Goal: Task Accomplishment & Management: Use online tool/utility

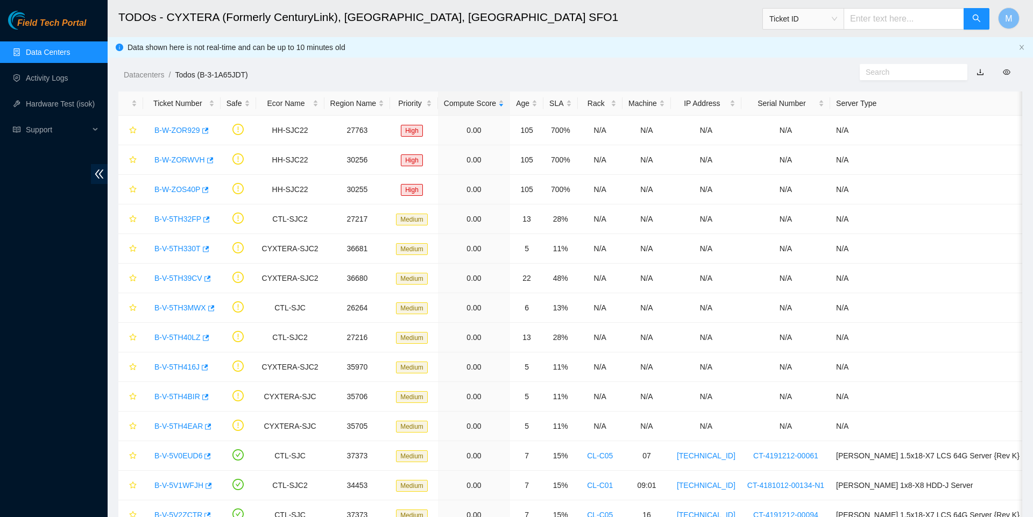
scroll to position [182, 0]
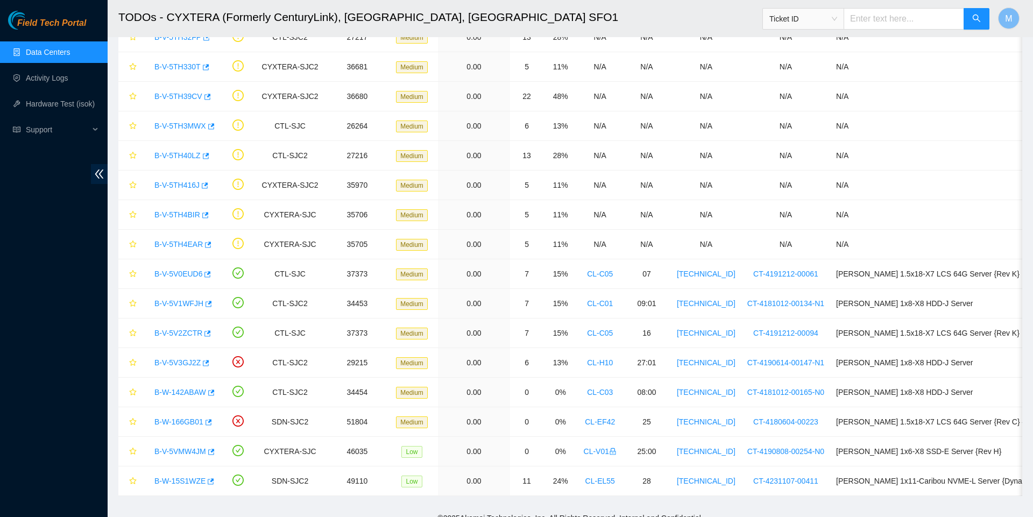
click at [54, 54] on link "Data Centers" at bounding box center [48, 52] width 44 height 9
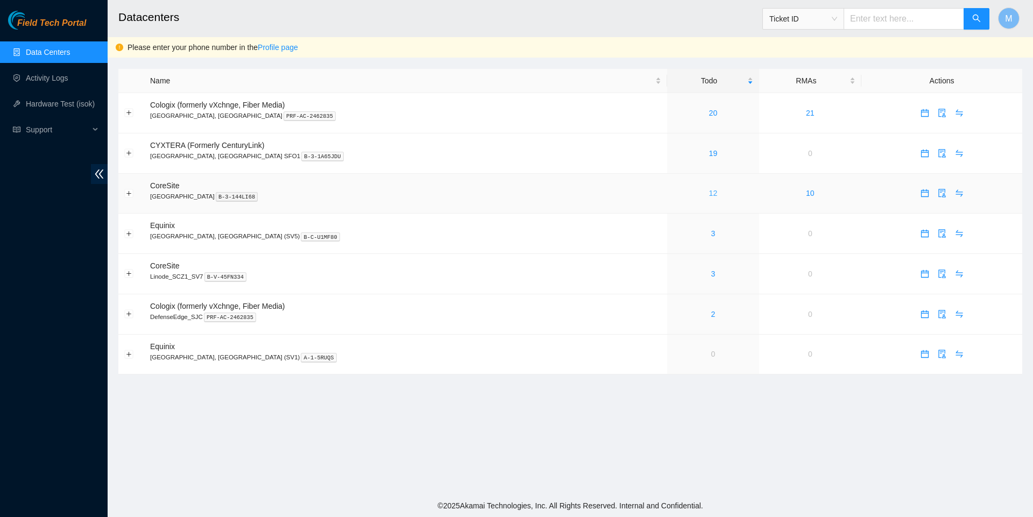
click at [709, 196] on link "12" at bounding box center [713, 193] width 9 height 9
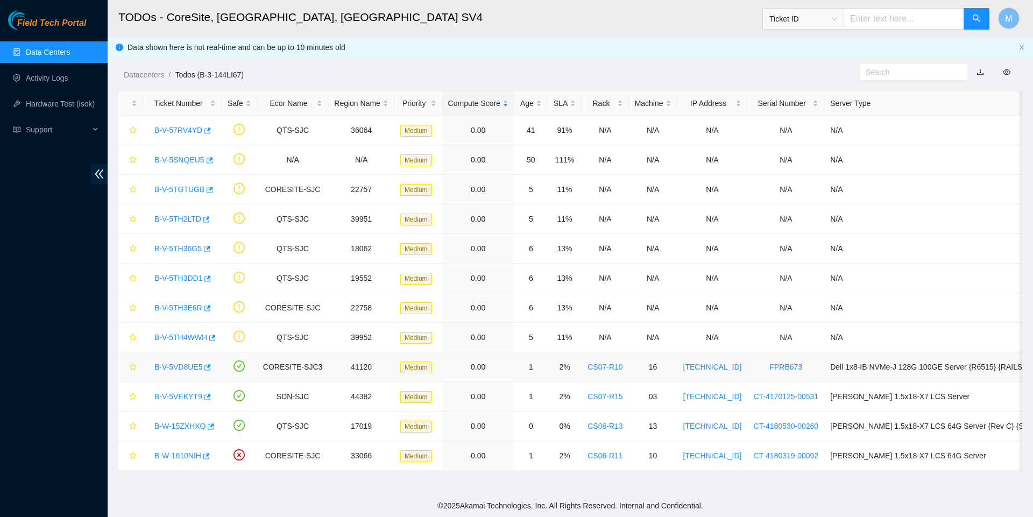
click at [179, 368] on link "B-V-5VD8UE5" at bounding box center [178, 367] width 48 height 9
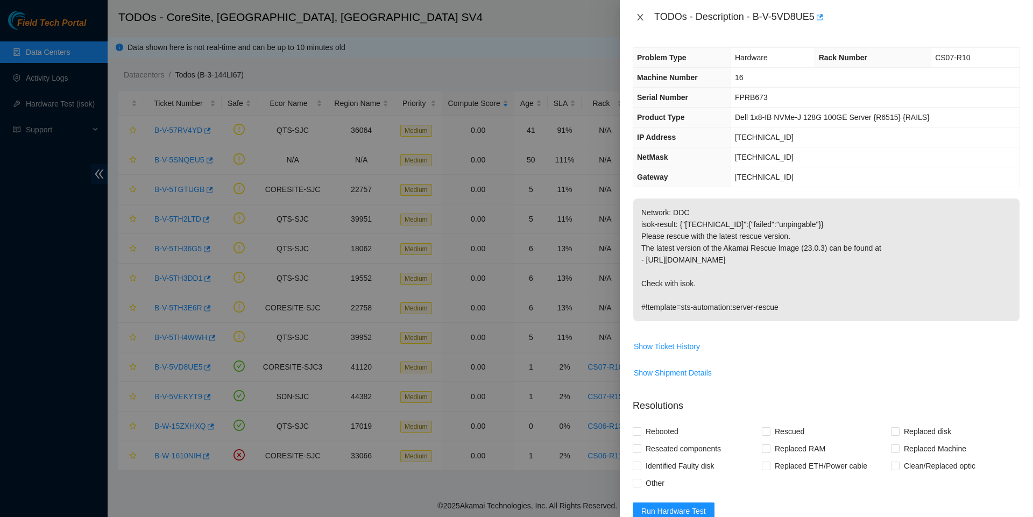
click at [643, 17] on icon "close" at bounding box center [640, 17] width 9 height 9
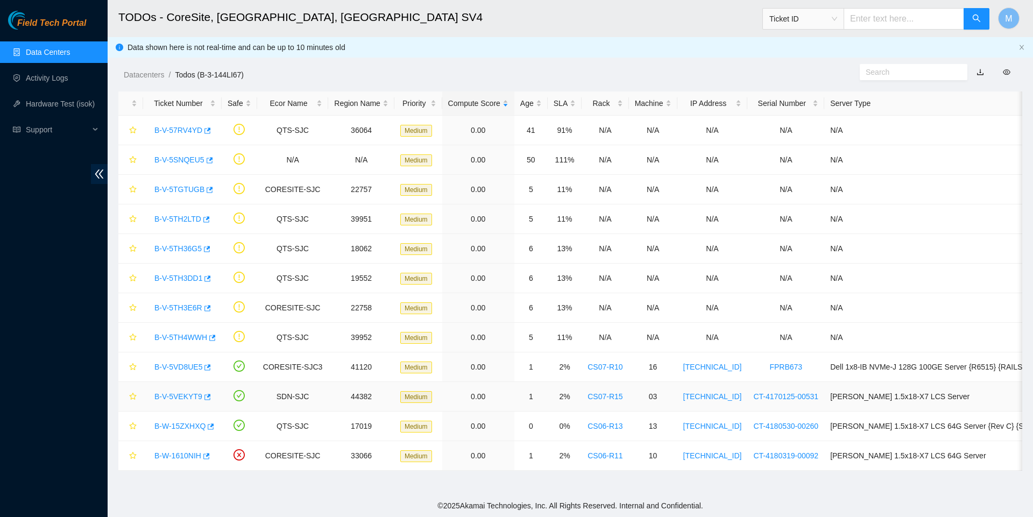
click at [186, 398] on link "B-V-5VEKYT9" at bounding box center [178, 396] width 48 height 9
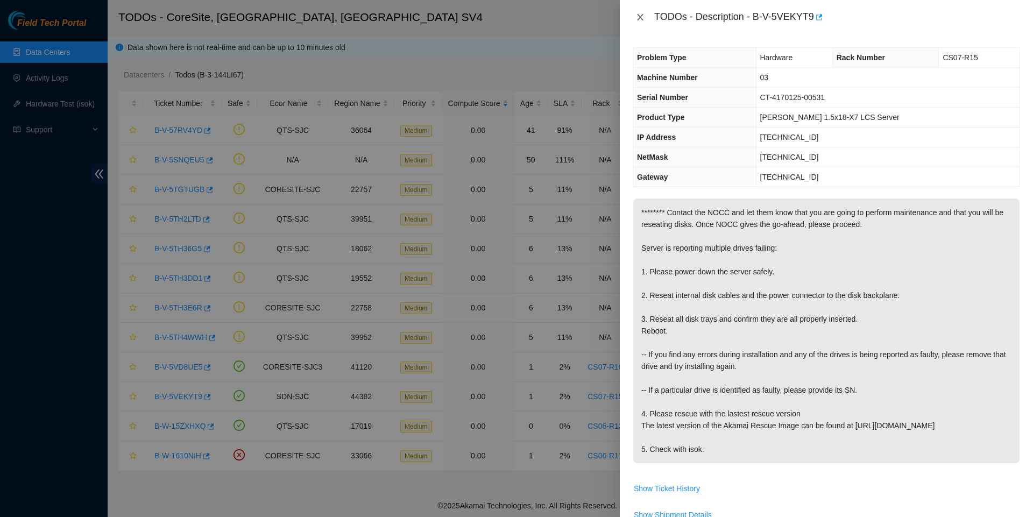
click at [641, 16] on icon "close" at bounding box center [640, 17] width 6 height 6
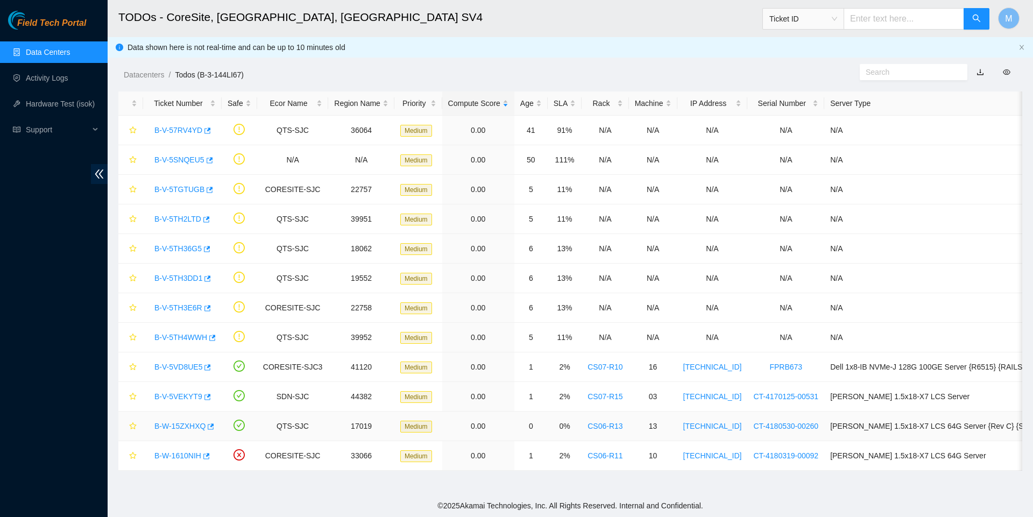
click at [186, 431] on link "B-W-15ZXHXQ" at bounding box center [179, 426] width 51 height 9
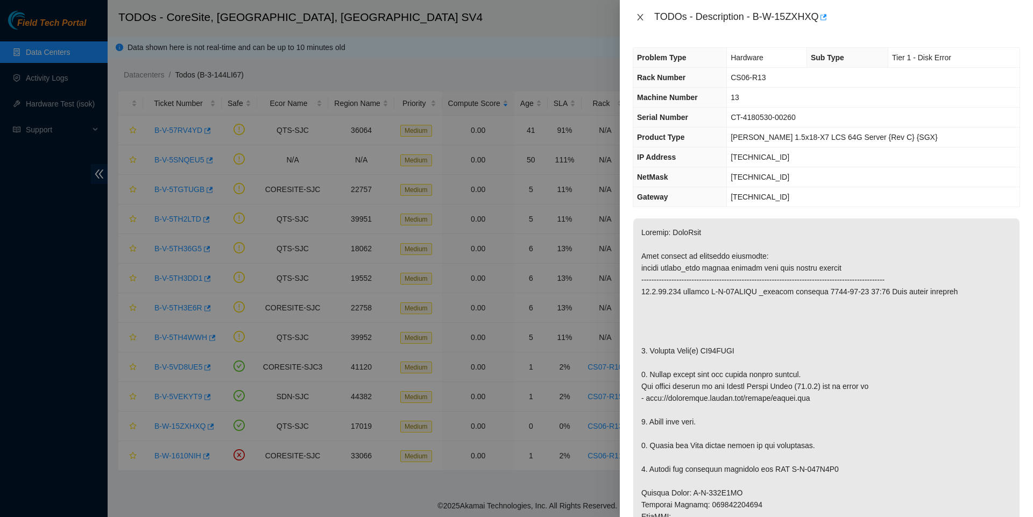
click at [642, 18] on icon "close" at bounding box center [640, 17] width 9 height 9
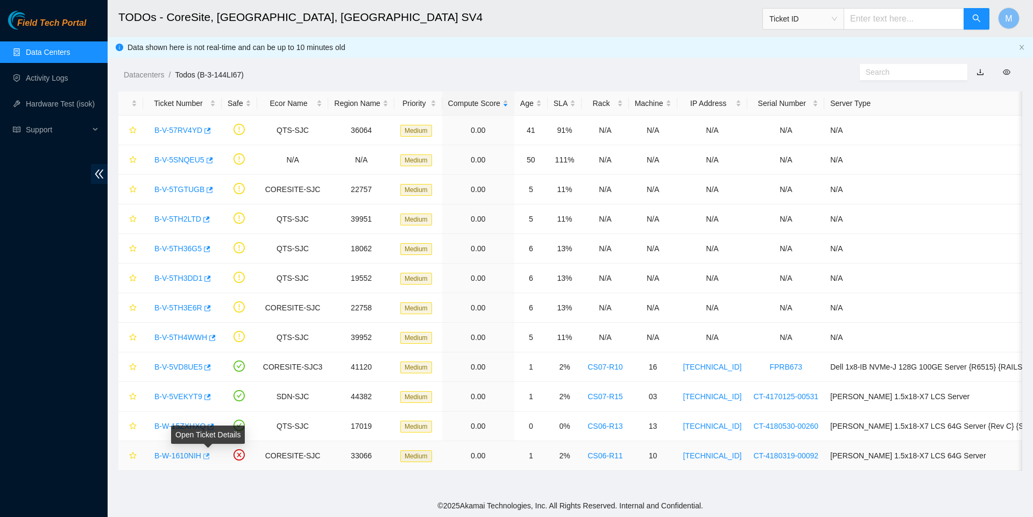
click at [209, 460] on icon "button" at bounding box center [206, 457] width 8 height 8
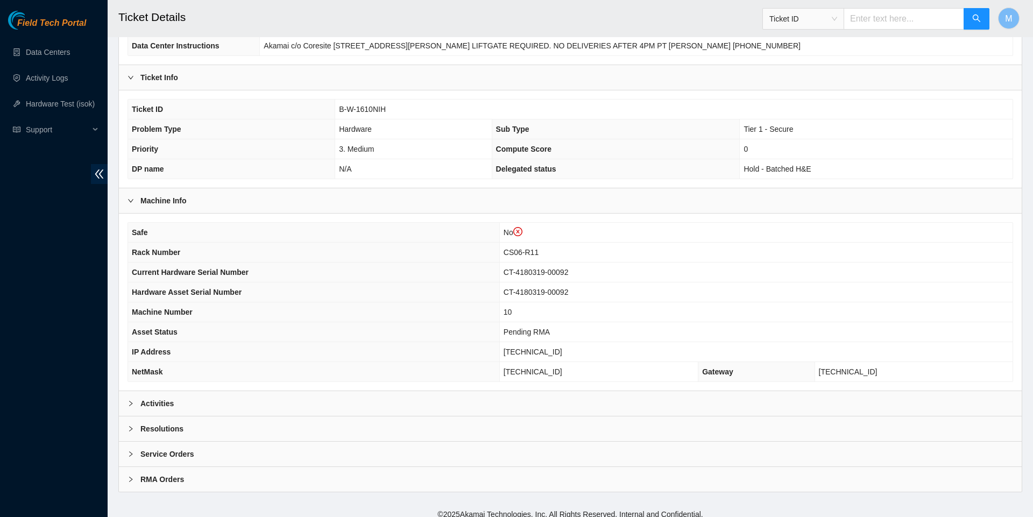
scroll to position [166, 0]
click at [132, 406] on icon "right" at bounding box center [130, 402] width 3 height 5
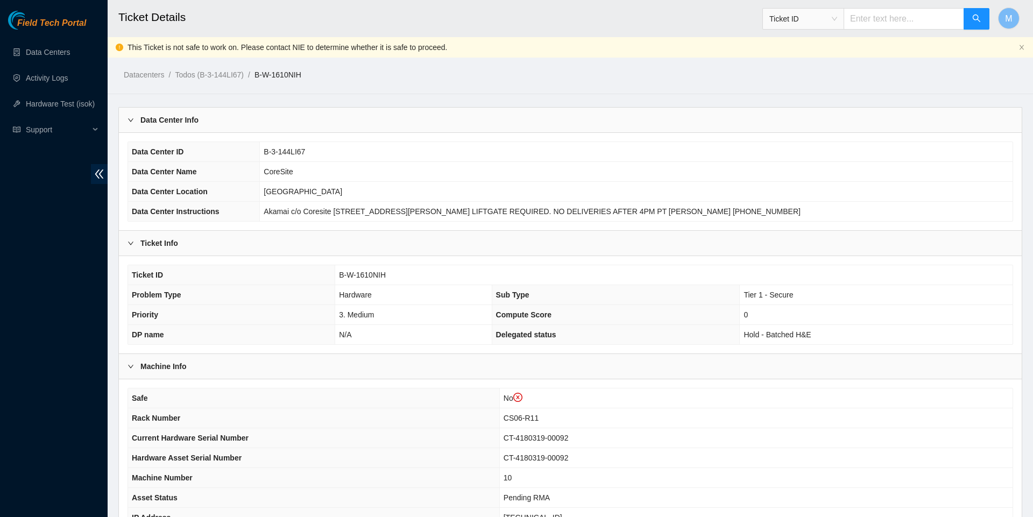
scroll to position [0, 0]
